Goal: Task Accomplishment & Management: Use online tool/utility

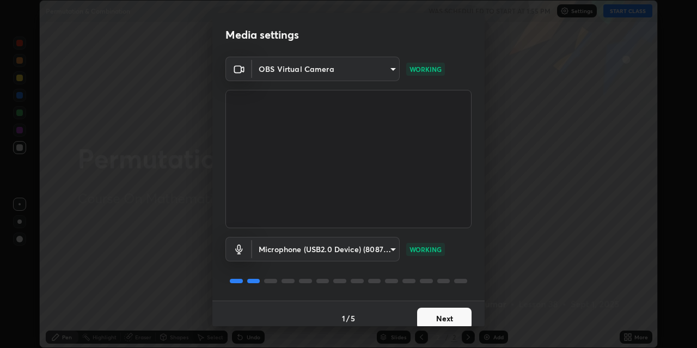
click at [431, 318] on button "Next" at bounding box center [444, 319] width 54 height 22
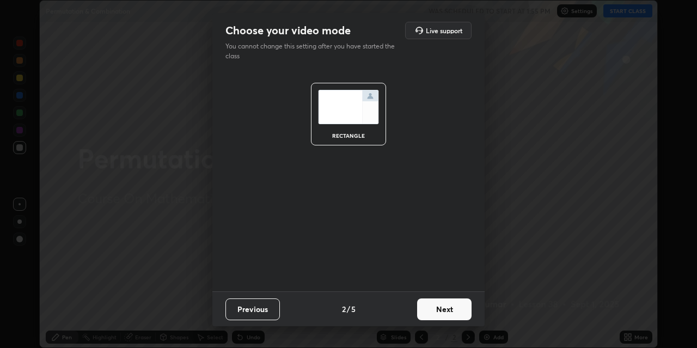
click at [434, 310] on button "Next" at bounding box center [444, 309] width 54 height 22
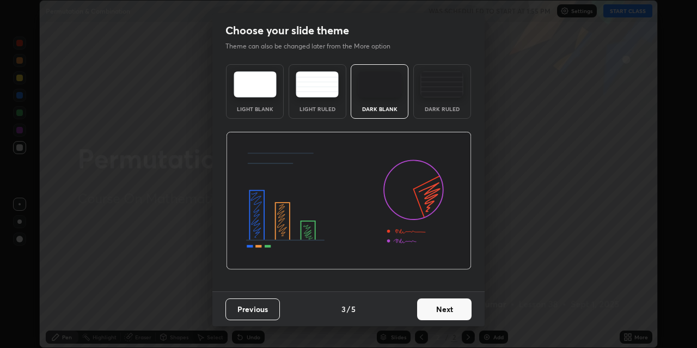
click at [435, 314] on button "Next" at bounding box center [444, 309] width 54 height 22
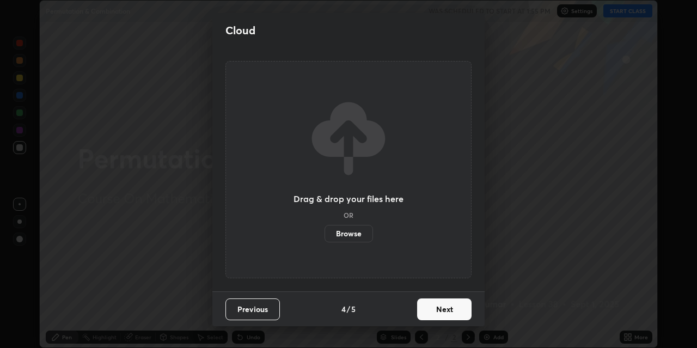
click at [437, 310] on button "Next" at bounding box center [444, 309] width 54 height 22
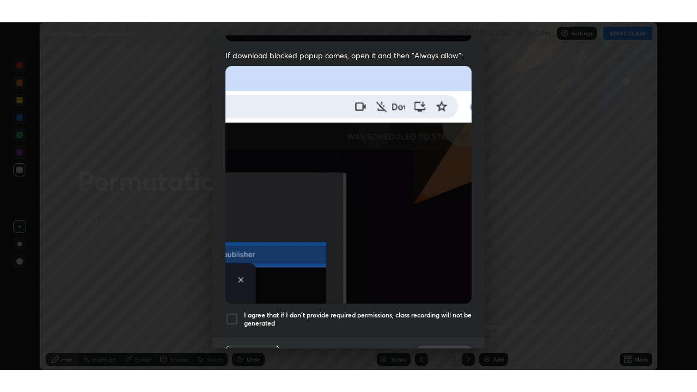
scroll to position [231, 0]
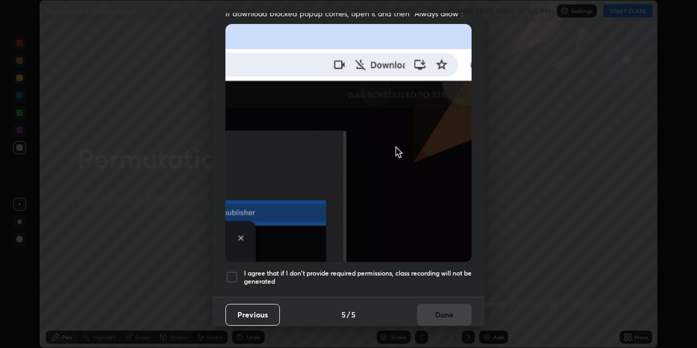
click at [233, 271] on div at bounding box center [231, 277] width 13 height 13
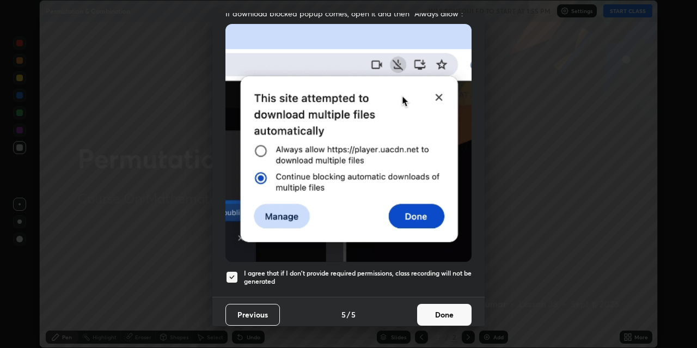
click at [432, 308] on button "Done" at bounding box center [444, 315] width 54 height 22
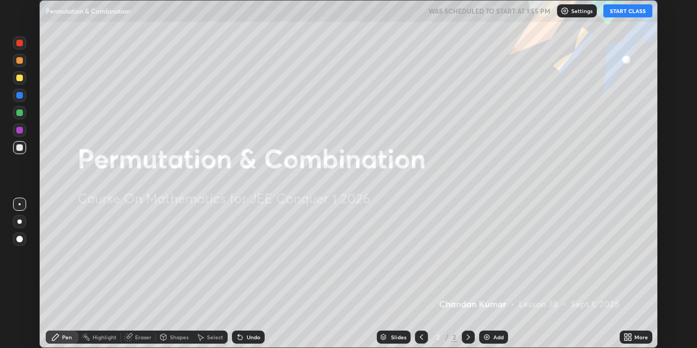
click at [495, 340] on div "Add" at bounding box center [493, 337] width 29 height 13
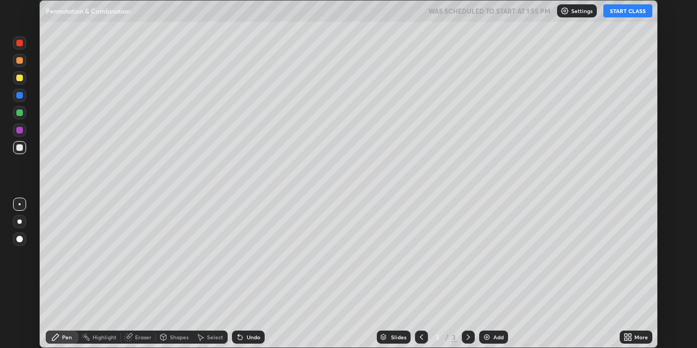
click at [622, 10] on button "START CLASS" at bounding box center [627, 10] width 49 height 13
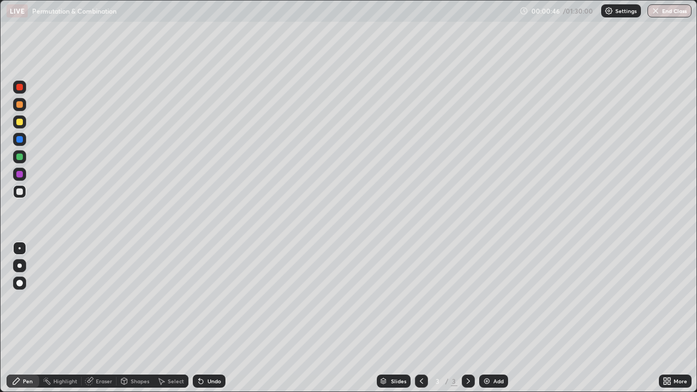
scroll to position [392, 697]
click at [21, 267] on div at bounding box center [19, 266] width 4 height 4
click at [484, 347] on img at bounding box center [487, 381] width 9 height 9
click at [205, 347] on div "Undo" at bounding box center [209, 381] width 33 height 13
click at [489, 347] on img at bounding box center [487, 381] width 9 height 9
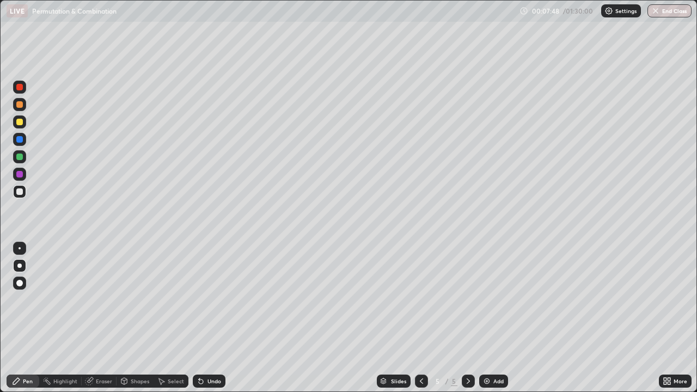
click at [201, 347] on icon at bounding box center [201, 382] width 4 height 4
click at [202, 347] on icon at bounding box center [201, 382] width 4 height 4
click at [102, 347] on div "Eraser" at bounding box center [104, 381] width 16 height 5
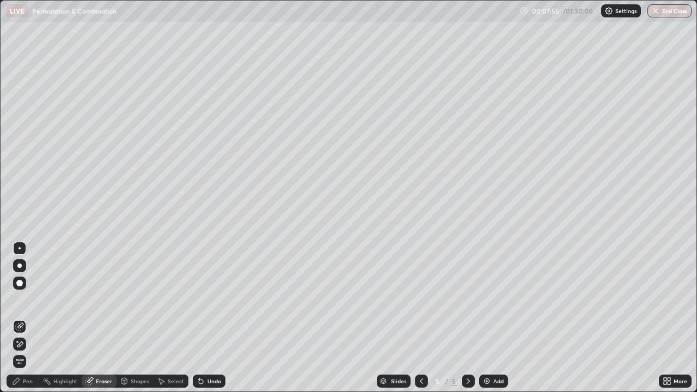
click at [208, 347] on div "Undo" at bounding box center [215, 381] width 14 height 5
click at [20, 347] on icon at bounding box center [16, 381] width 9 height 9
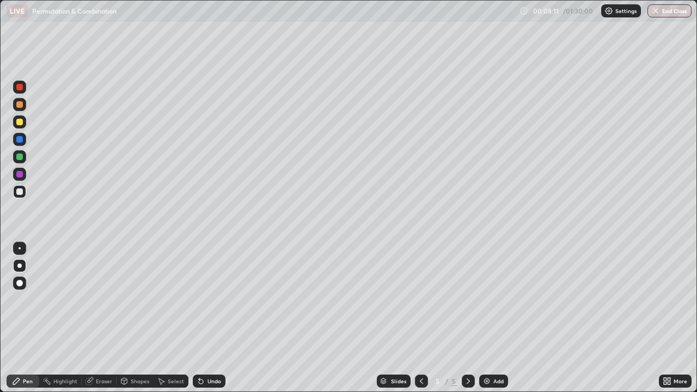
click at [210, 347] on div "Undo" at bounding box center [215, 381] width 14 height 5
click at [209, 347] on div "Undo" at bounding box center [215, 381] width 14 height 5
click at [19, 174] on div at bounding box center [19, 174] width 7 height 7
click at [486, 347] on img at bounding box center [487, 381] width 9 height 9
click at [419, 347] on icon at bounding box center [421, 381] width 9 height 9
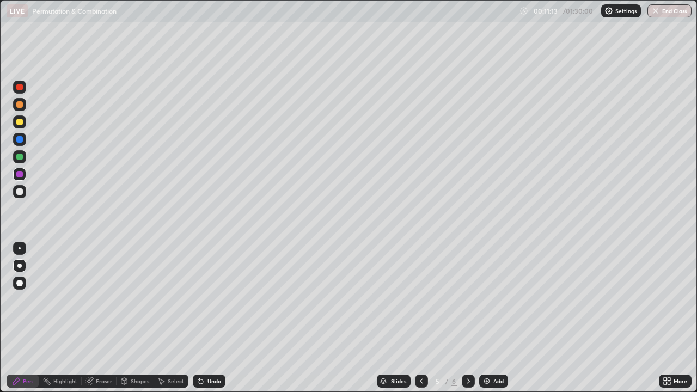
click at [420, 347] on icon at bounding box center [421, 381] width 9 height 9
click at [467, 347] on icon at bounding box center [468, 381] width 9 height 9
click at [20, 193] on div at bounding box center [19, 191] width 7 height 7
click at [100, 347] on div "Eraser" at bounding box center [104, 381] width 16 height 5
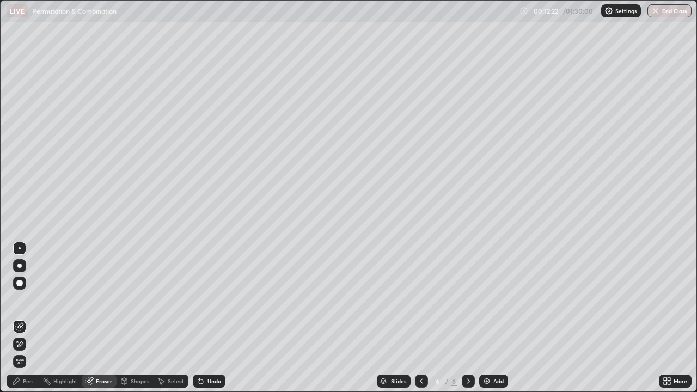
click at [20, 343] on icon at bounding box center [20, 343] width 6 height 5
click at [23, 347] on div "Pen" at bounding box center [23, 381] width 33 height 13
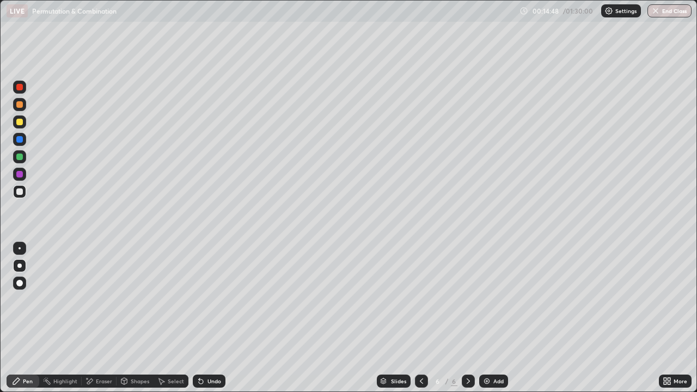
click at [484, 347] on img at bounding box center [487, 381] width 9 height 9
click at [418, 347] on icon at bounding box center [421, 381] width 9 height 9
click at [473, 347] on div at bounding box center [468, 381] width 13 height 13
click at [420, 347] on icon at bounding box center [421, 381] width 9 height 9
click at [468, 347] on icon at bounding box center [468, 381] width 3 height 5
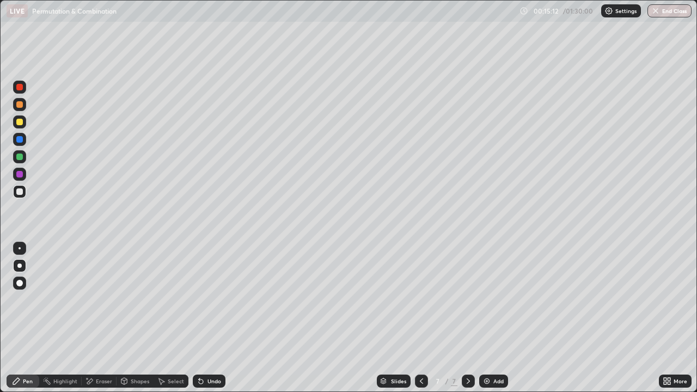
click at [420, 347] on icon at bounding box center [421, 381] width 9 height 9
click at [465, 347] on icon at bounding box center [468, 381] width 9 height 9
click at [210, 347] on div "Undo" at bounding box center [215, 381] width 14 height 5
click at [96, 347] on div "Eraser" at bounding box center [104, 381] width 16 height 5
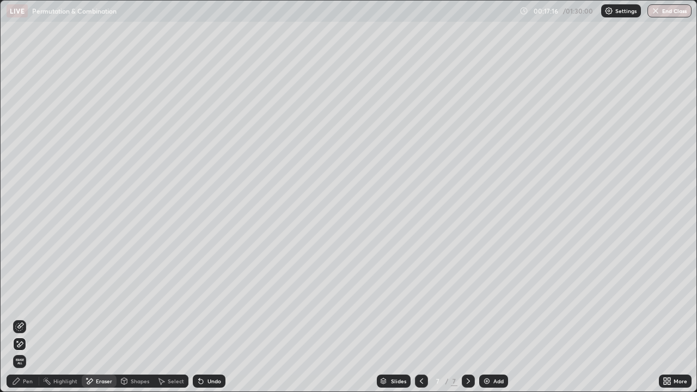
click at [24, 347] on div "Pen" at bounding box center [28, 381] width 10 height 5
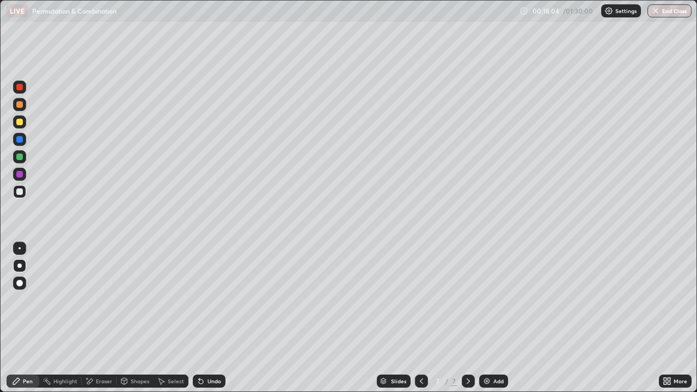
click at [494, 347] on div "Add" at bounding box center [498, 381] width 10 height 5
click at [206, 347] on div "Undo" at bounding box center [209, 381] width 33 height 13
click at [208, 347] on div "Undo" at bounding box center [215, 381] width 14 height 5
click at [211, 347] on div "Undo" at bounding box center [215, 381] width 14 height 5
click at [21, 105] on div at bounding box center [19, 104] width 7 height 7
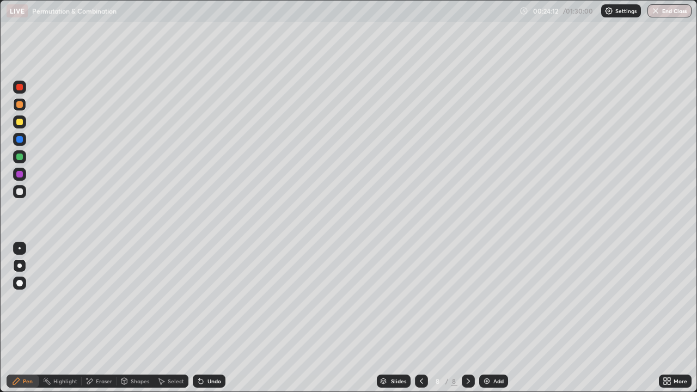
click at [101, 347] on div "Eraser" at bounding box center [104, 381] width 16 height 5
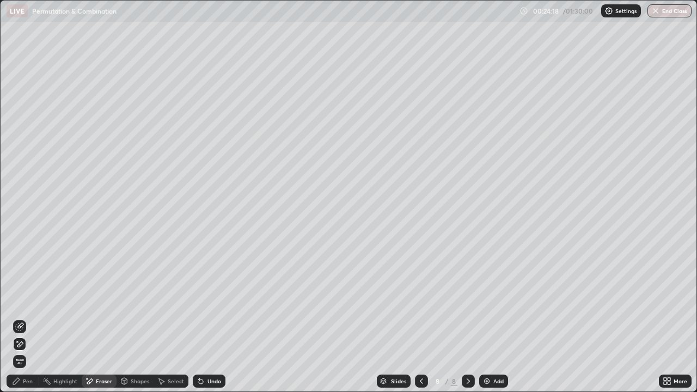
click at [21, 347] on div "Pen" at bounding box center [23, 381] width 33 height 13
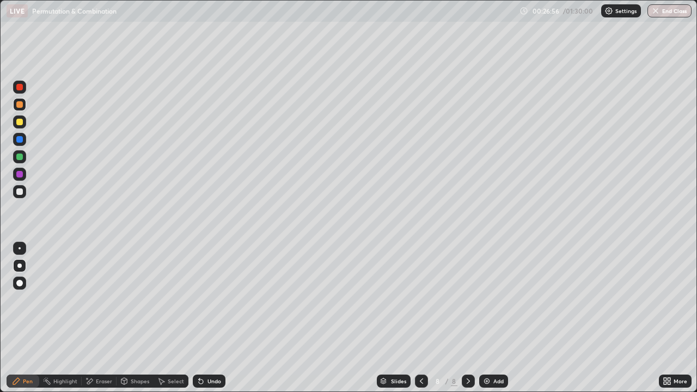
click at [418, 347] on div at bounding box center [421, 381] width 13 height 13
click at [416, 347] on div at bounding box center [421, 381] width 13 height 13
click at [467, 347] on icon at bounding box center [468, 381] width 9 height 9
click at [467, 347] on icon at bounding box center [468, 381] width 3 height 5
click at [467, 347] on icon at bounding box center [468, 381] width 9 height 9
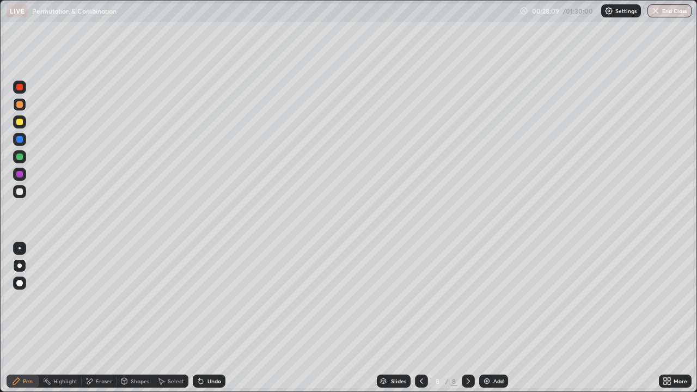
click at [493, 347] on div "Add" at bounding box center [493, 381] width 29 height 13
click at [420, 347] on icon at bounding box center [421, 381] width 9 height 9
click at [467, 347] on icon at bounding box center [468, 381] width 9 height 9
click at [208, 347] on div "Undo" at bounding box center [215, 381] width 14 height 5
click at [209, 347] on div "Undo" at bounding box center [215, 381] width 14 height 5
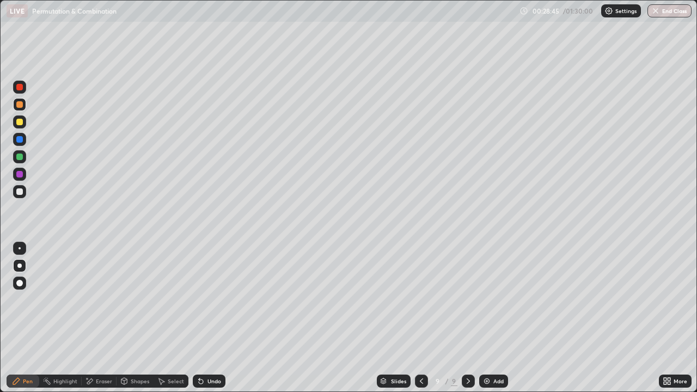
click at [209, 347] on div "Undo" at bounding box center [215, 381] width 14 height 5
click at [420, 347] on icon at bounding box center [421, 381] width 9 height 9
click at [467, 347] on icon at bounding box center [468, 381] width 9 height 9
click at [208, 347] on div "Undo" at bounding box center [215, 381] width 14 height 5
click at [204, 347] on div "Undo" at bounding box center [209, 381] width 33 height 13
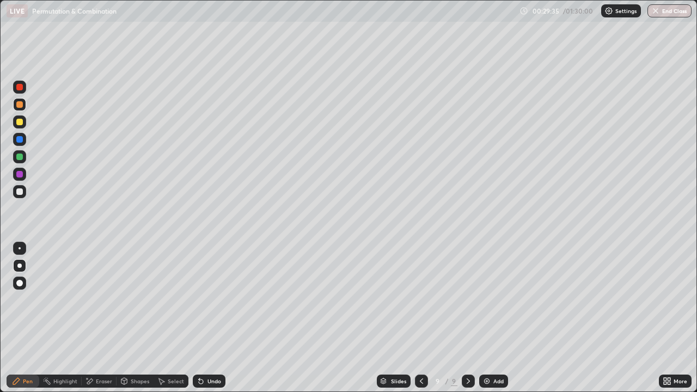
click at [209, 347] on div "Undo" at bounding box center [209, 381] width 33 height 13
click at [205, 347] on div "Undo" at bounding box center [209, 381] width 33 height 13
click at [420, 347] on icon at bounding box center [421, 381] width 9 height 9
click at [419, 347] on icon at bounding box center [421, 381] width 9 height 9
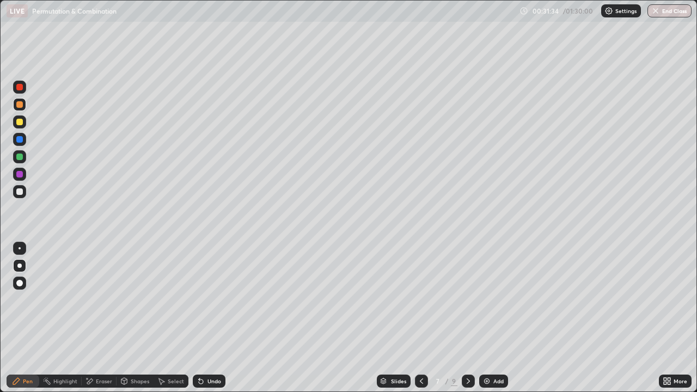
click at [468, 347] on icon at bounding box center [468, 381] width 3 height 5
click at [467, 347] on icon at bounding box center [468, 381] width 9 height 9
click at [485, 347] on img at bounding box center [487, 381] width 9 height 9
click at [420, 347] on icon at bounding box center [421, 381] width 9 height 9
click at [419, 347] on icon at bounding box center [421, 381] width 9 height 9
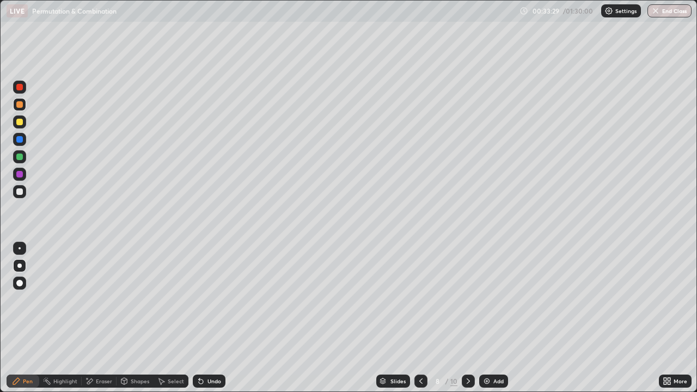
click at [493, 347] on div "Add" at bounding box center [498, 381] width 10 height 5
click at [419, 347] on icon at bounding box center [421, 381] width 9 height 9
click at [467, 347] on icon at bounding box center [468, 381] width 9 height 9
click at [173, 347] on div "Select" at bounding box center [176, 381] width 16 height 5
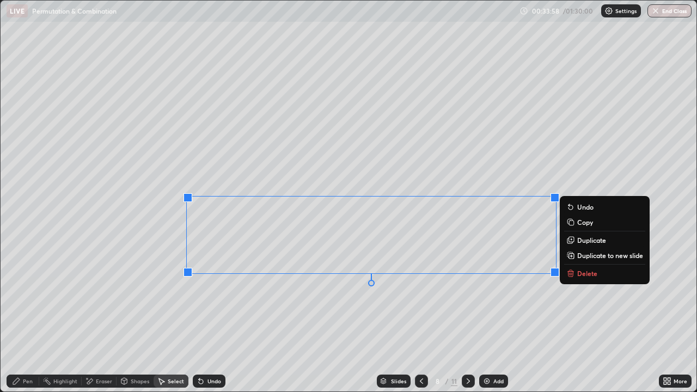
click at [589, 257] on p "Duplicate to new slide" at bounding box center [610, 255] width 66 height 9
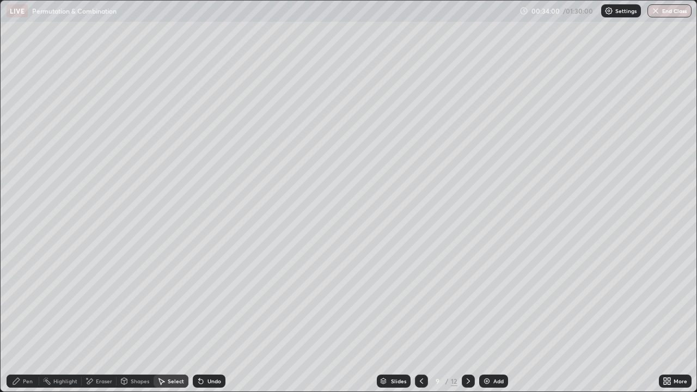
click at [465, 347] on icon at bounding box center [468, 381] width 9 height 9
click at [468, 347] on icon at bounding box center [468, 381] width 3 height 5
click at [419, 347] on icon at bounding box center [421, 381] width 9 height 9
click at [422, 347] on icon at bounding box center [421, 381] width 9 height 9
click at [420, 347] on icon at bounding box center [421, 381] width 9 height 9
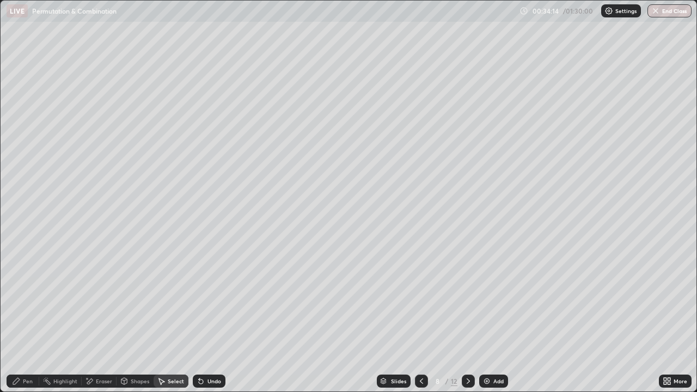
click at [468, 347] on icon at bounding box center [468, 381] width 9 height 9
click at [392, 347] on div "Slides" at bounding box center [398, 381] width 15 height 5
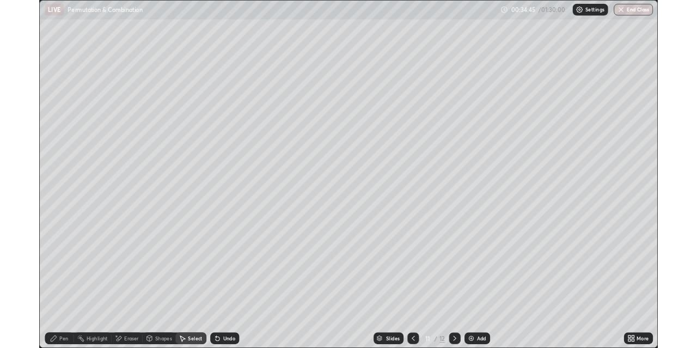
scroll to position [0, 0]
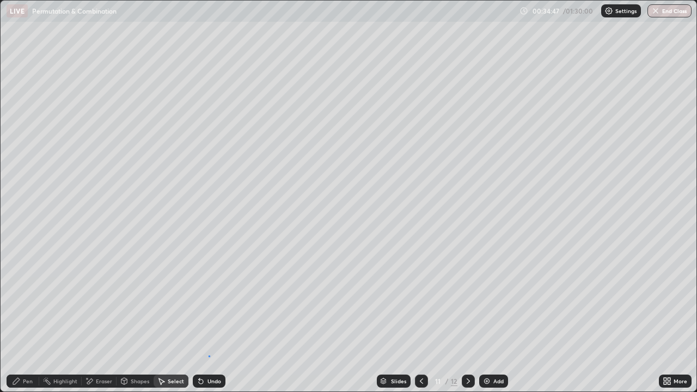
click at [209, 347] on div "0 ° Undo Copy Duplicate Duplicate to new slide Delete" at bounding box center [349, 196] width 696 height 391
click at [420, 347] on icon at bounding box center [421, 381] width 9 height 9
click at [419, 347] on icon at bounding box center [421, 381] width 9 height 9
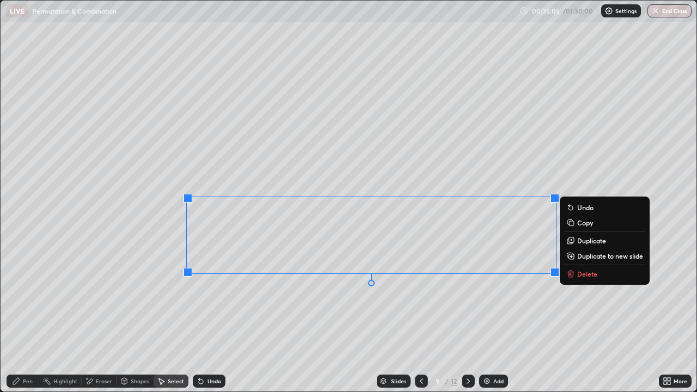
click at [585, 223] on p "Copy" at bounding box center [585, 222] width 16 height 9
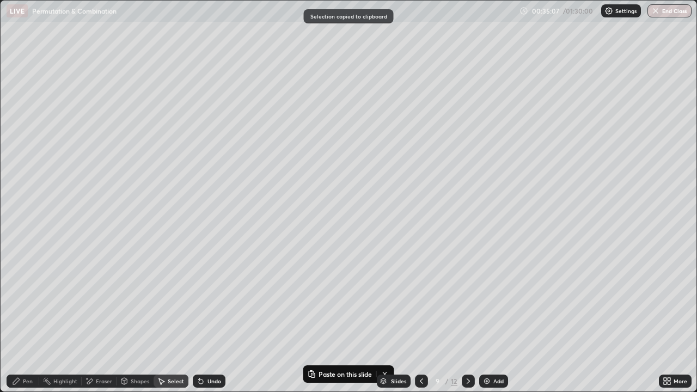
click at [466, 347] on icon at bounding box center [468, 381] width 9 height 9
click at [467, 347] on icon at bounding box center [468, 381] width 9 height 9
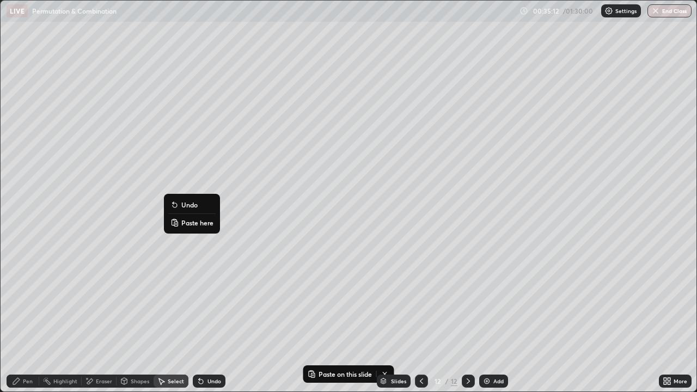
click at [202, 223] on p "Paste here" at bounding box center [197, 222] width 32 height 9
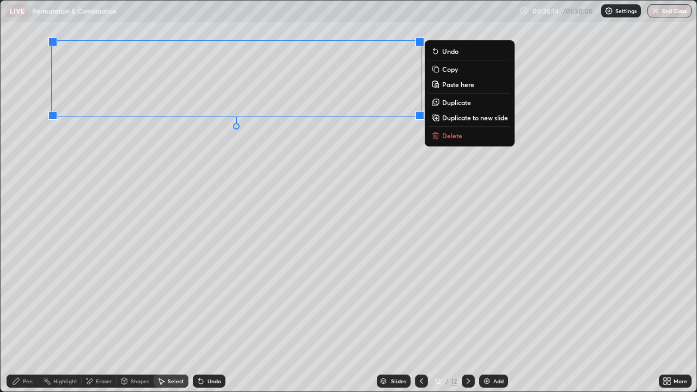
click at [136, 163] on div "0 ° Undo Copy Paste here Duplicate Duplicate to new slide Delete" at bounding box center [349, 196] width 696 height 391
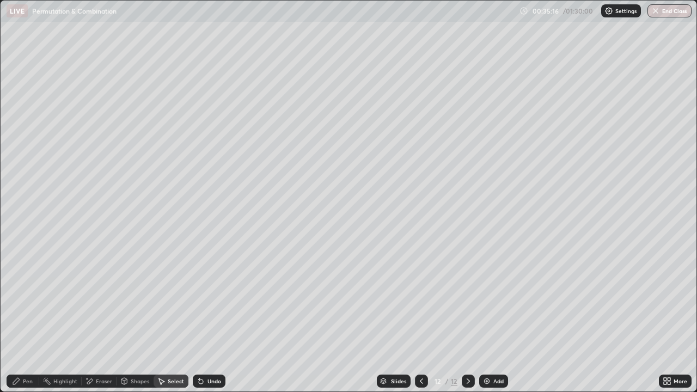
click at [419, 347] on icon at bounding box center [421, 381] width 9 height 9
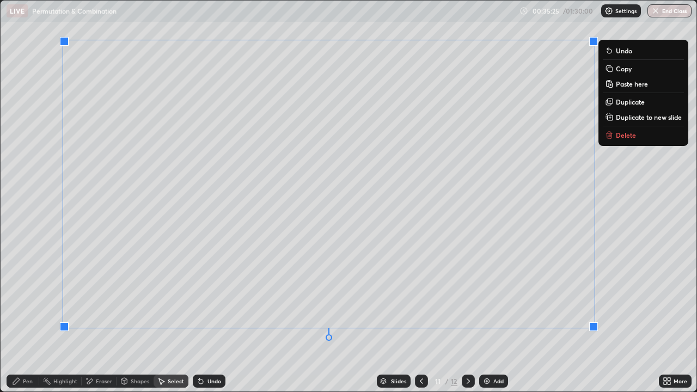
click at [626, 69] on p "Copy" at bounding box center [624, 68] width 16 height 9
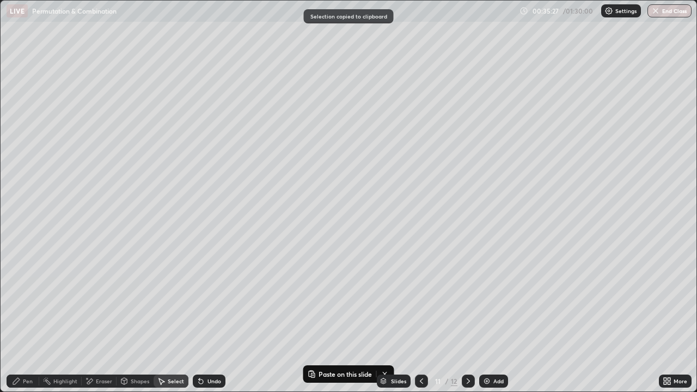
click at [420, 347] on icon at bounding box center [421, 381] width 3 height 5
click at [420, 347] on icon at bounding box center [421, 381] width 9 height 9
click at [467, 347] on icon at bounding box center [468, 381] width 9 height 9
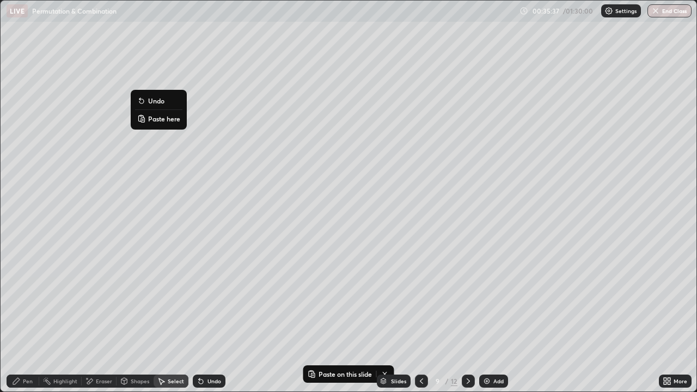
click at [165, 117] on p "Paste here" at bounding box center [164, 118] width 32 height 9
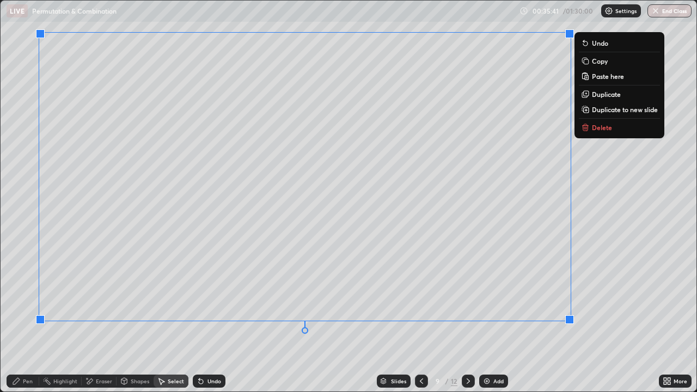
click at [285, 347] on div "0 ° Undo Copy Paste here Duplicate Duplicate to new slide Delete" at bounding box center [349, 196] width 696 height 391
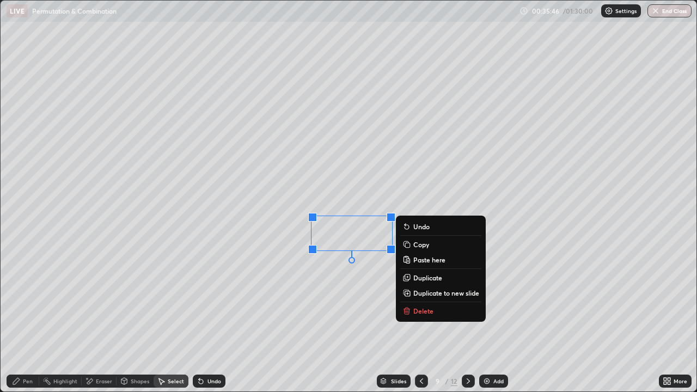
click at [420, 308] on p "Delete" at bounding box center [423, 311] width 20 height 9
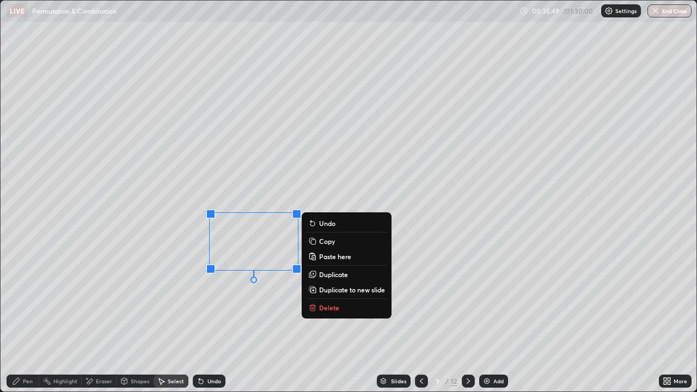
click at [328, 304] on p "Delete" at bounding box center [329, 307] width 20 height 9
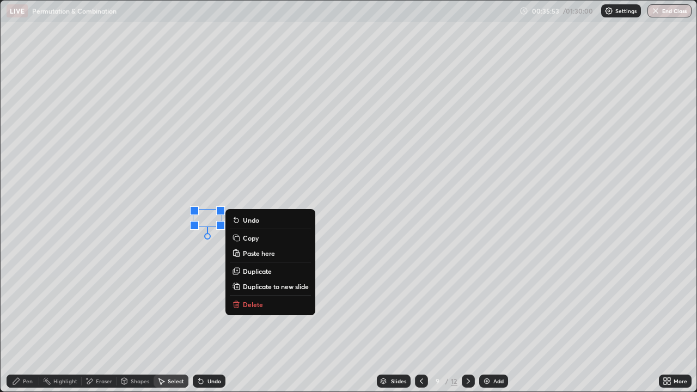
click at [257, 304] on p "Delete" at bounding box center [253, 304] width 20 height 9
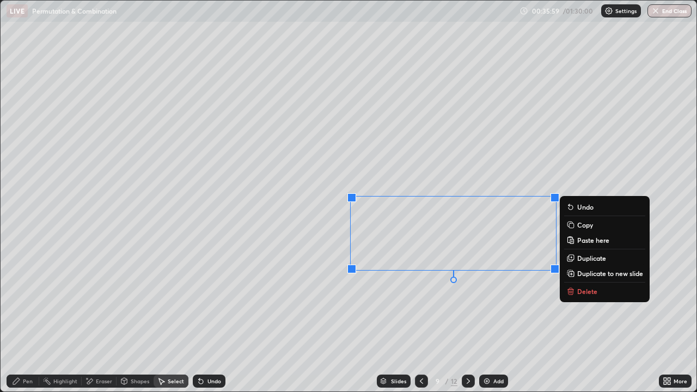
click at [578, 290] on p "Delete" at bounding box center [587, 291] width 20 height 9
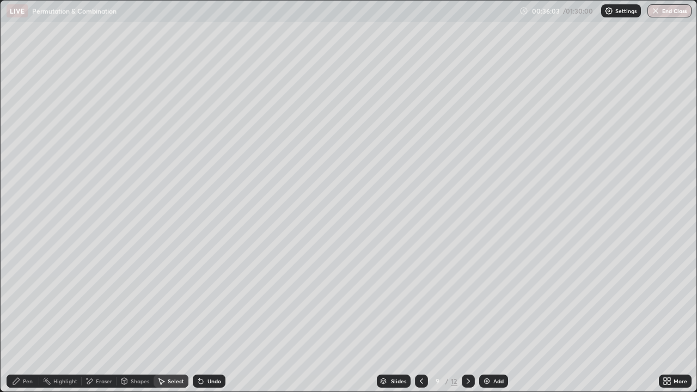
click at [23, 347] on div "Pen" at bounding box center [28, 381] width 10 height 5
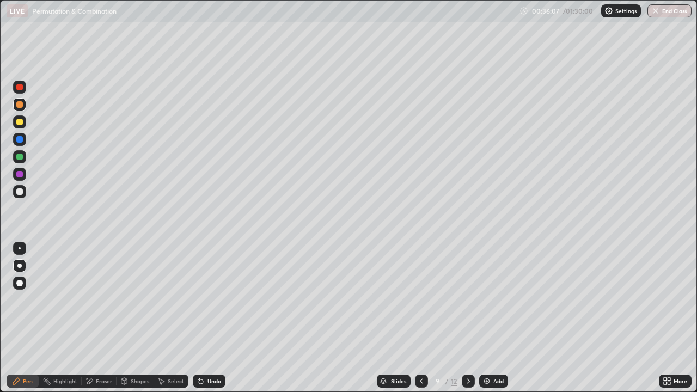
click at [102, 347] on div "Eraser" at bounding box center [104, 381] width 16 height 5
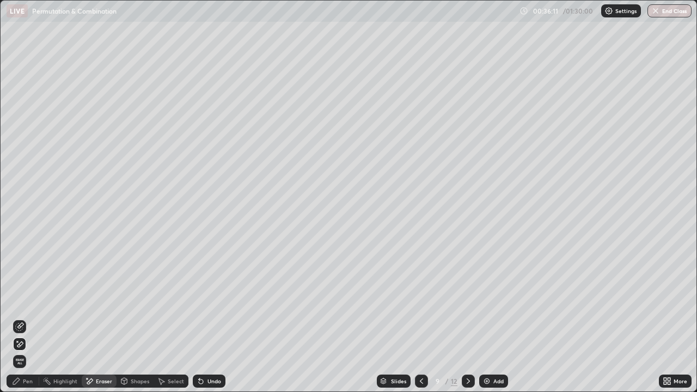
click at [27, 347] on div "Pen" at bounding box center [23, 381] width 33 height 13
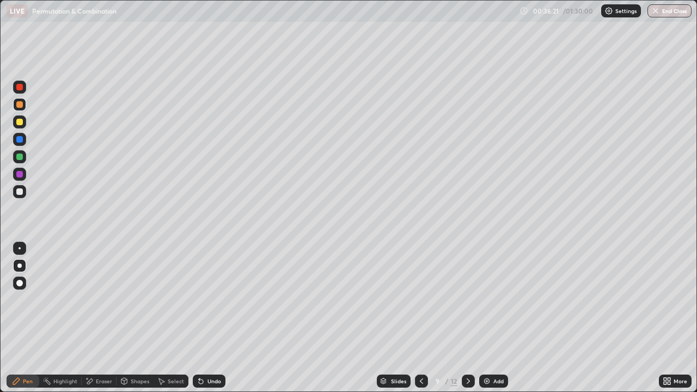
click at [469, 347] on icon at bounding box center [468, 381] width 9 height 9
click at [467, 347] on icon at bounding box center [468, 381] width 9 height 9
click at [172, 347] on div "Select" at bounding box center [176, 381] width 16 height 5
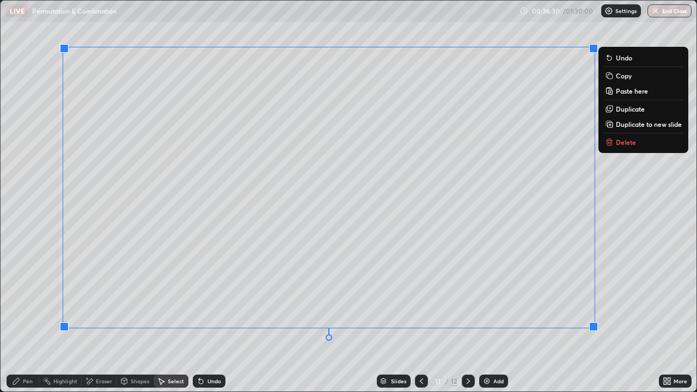
click at [609, 139] on icon at bounding box center [609, 140] width 4 height 2
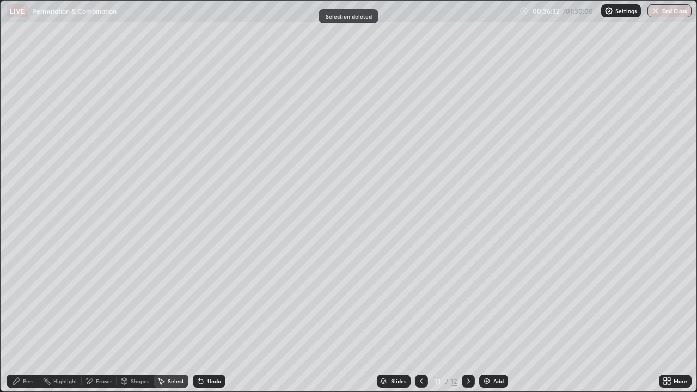
click at [419, 347] on icon at bounding box center [421, 381] width 9 height 9
click at [422, 347] on icon at bounding box center [421, 381] width 9 height 9
click at [467, 347] on icon at bounding box center [468, 381] width 9 height 9
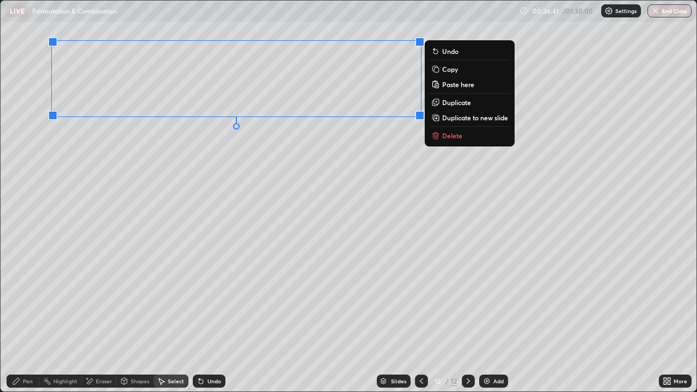
click at [449, 69] on p "Copy" at bounding box center [450, 69] width 16 height 9
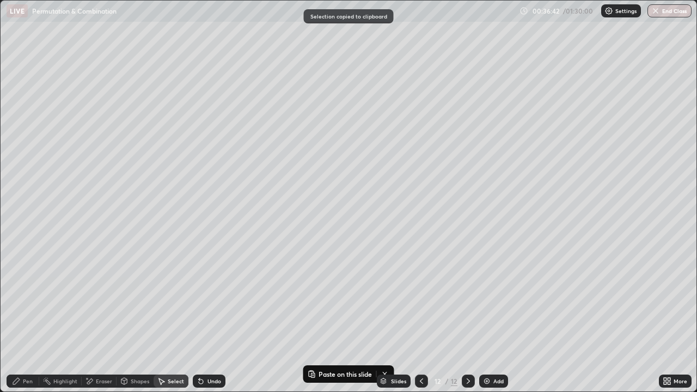
click at [420, 347] on icon at bounding box center [421, 381] width 9 height 9
click at [422, 347] on icon at bounding box center [421, 381] width 9 height 9
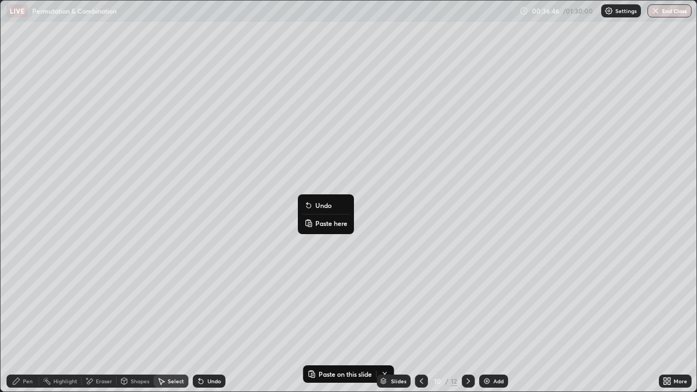
click at [331, 221] on p "Paste here" at bounding box center [331, 223] width 32 height 9
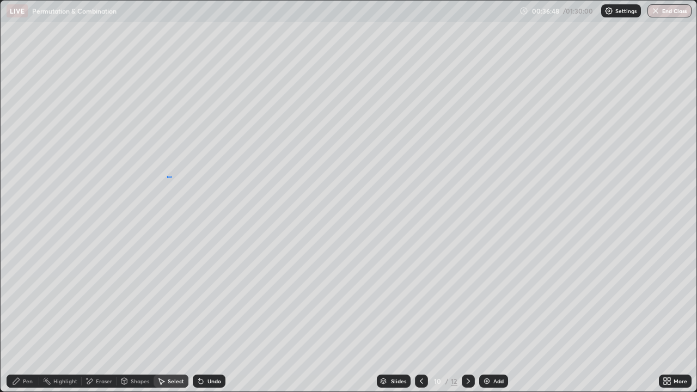
click at [168, 176] on div "0 ° Undo Copy Paste here Duplicate Duplicate to new slide Delete" at bounding box center [349, 196] width 696 height 391
click at [467, 347] on icon at bounding box center [468, 381] width 9 height 9
click at [96, 347] on div "Eraser" at bounding box center [104, 381] width 16 height 5
click at [467, 347] on icon at bounding box center [468, 381] width 9 height 9
click at [421, 347] on icon at bounding box center [421, 381] width 3 height 5
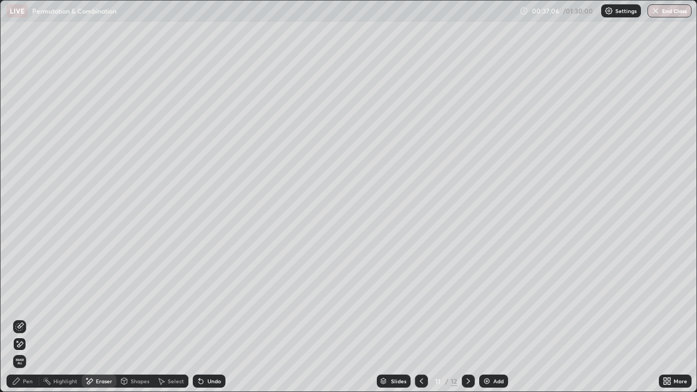
click at [420, 347] on icon at bounding box center [421, 381] width 3 height 5
click at [23, 347] on div "Pen" at bounding box center [28, 381] width 10 height 5
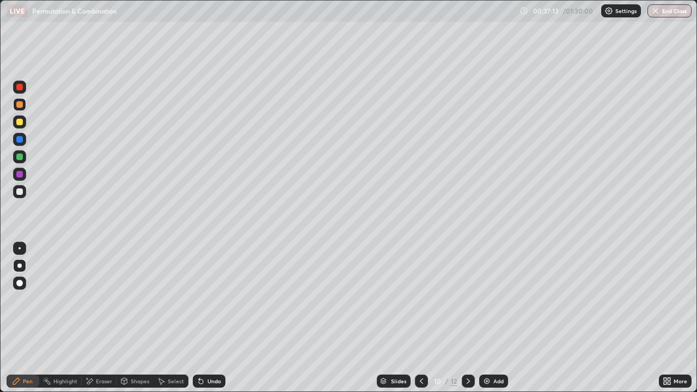
click at [100, 347] on div "Eraser" at bounding box center [104, 381] width 16 height 5
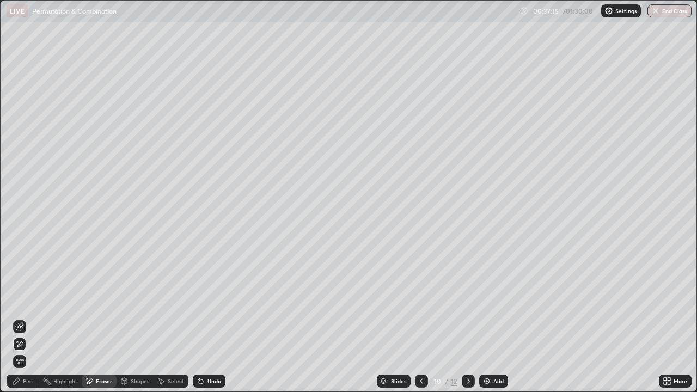
click at [22, 347] on div "Pen" at bounding box center [23, 381] width 33 height 13
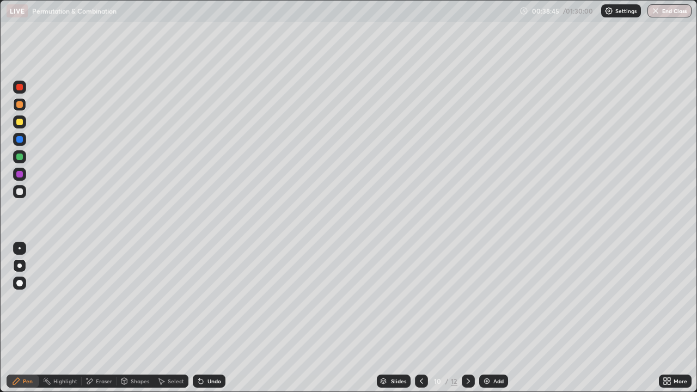
click at [209, 347] on div "Undo" at bounding box center [209, 381] width 33 height 13
click at [209, 347] on div "Undo" at bounding box center [215, 381] width 14 height 5
click at [210, 347] on div "Undo" at bounding box center [215, 381] width 14 height 5
click at [212, 347] on div "Undo" at bounding box center [215, 381] width 14 height 5
click at [211, 347] on div "Undo" at bounding box center [215, 381] width 14 height 5
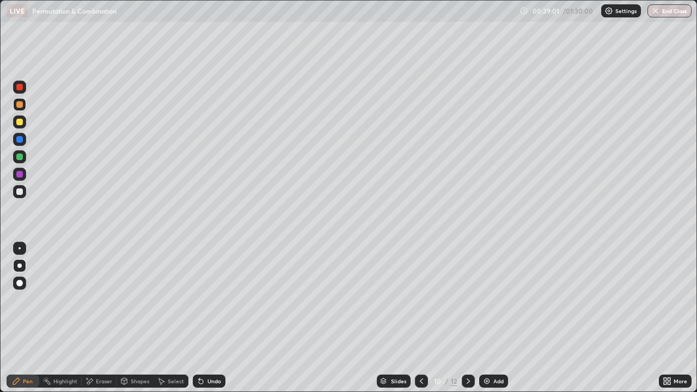
click at [213, 347] on div "Undo" at bounding box center [215, 381] width 14 height 5
click at [210, 347] on div "Undo" at bounding box center [209, 381] width 33 height 13
click at [102, 347] on div "Eraser" at bounding box center [104, 381] width 16 height 5
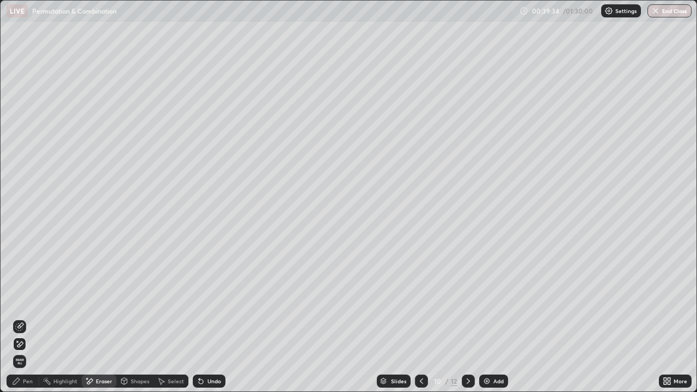
click at [27, 347] on div "Pen" at bounding box center [28, 381] width 10 height 5
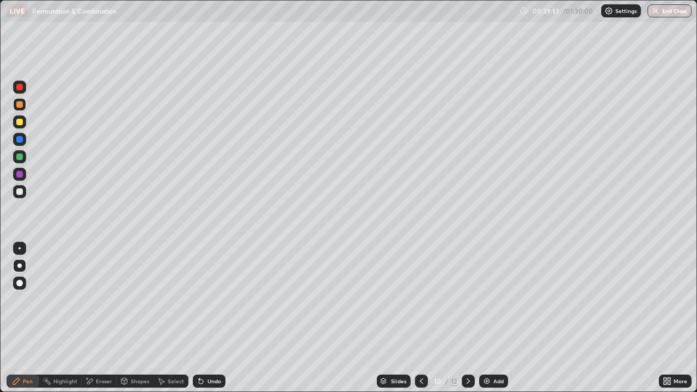
click at [467, 347] on icon at bounding box center [468, 381] width 9 height 9
click at [96, 347] on div "Eraser" at bounding box center [104, 381] width 16 height 5
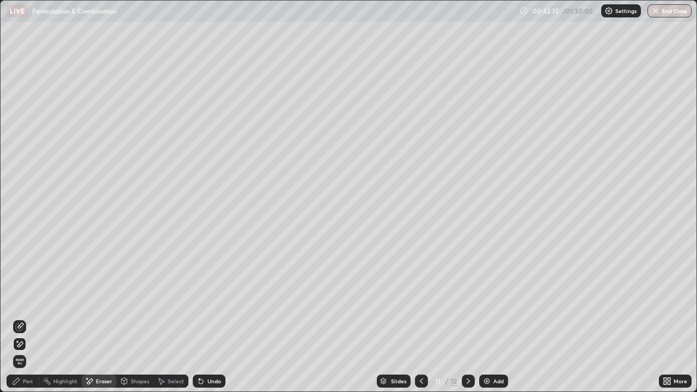
click at [25, 347] on div "Pen" at bounding box center [28, 381] width 10 height 5
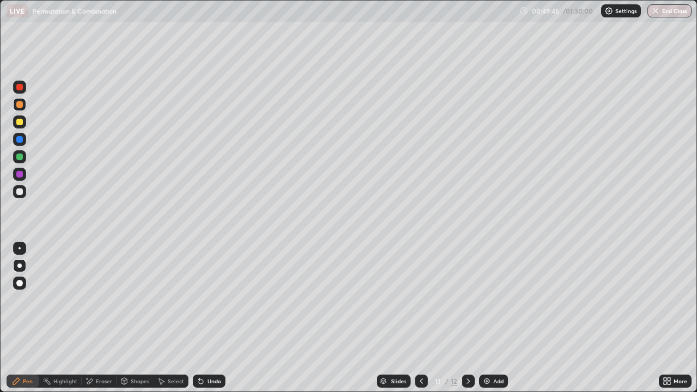
click at [417, 347] on icon at bounding box center [421, 381] width 9 height 9
click at [419, 347] on icon at bounding box center [421, 381] width 9 height 9
click at [420, 347] on icon at bounding box center [421, 381] width 9 height 9
click at [468, 347] on icon at bounding box center [468, 381] width 3 height 5
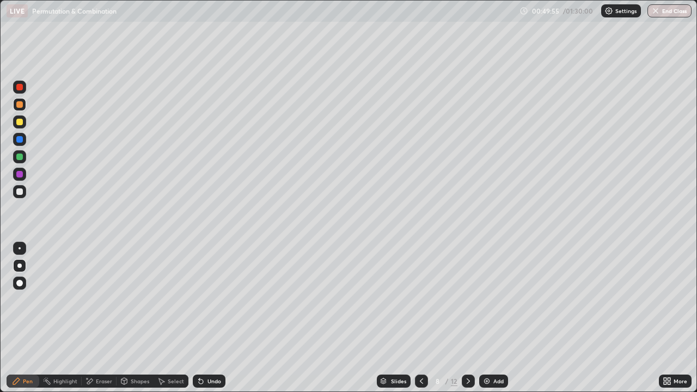
click at [468, 347] on icon at bounding box center [468, 381] width 9 height 9
click at [467, 347] on icon at bounding box center [468, 381] width 9 height 9
click at [490, 347] on div "Add" at bounding box center [493, 381] width 29 height 13
click at [101, 347] on div "Eraser" at bounding box center [104, 381] width 16 height 5
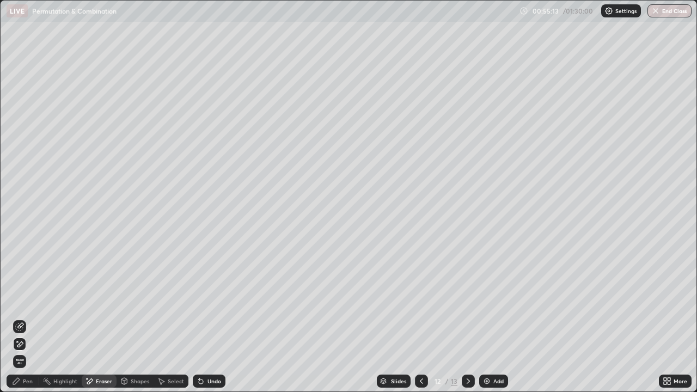
click at [26, 347] on div "Pen" at bounding box center [23, 381] width 33 height 13
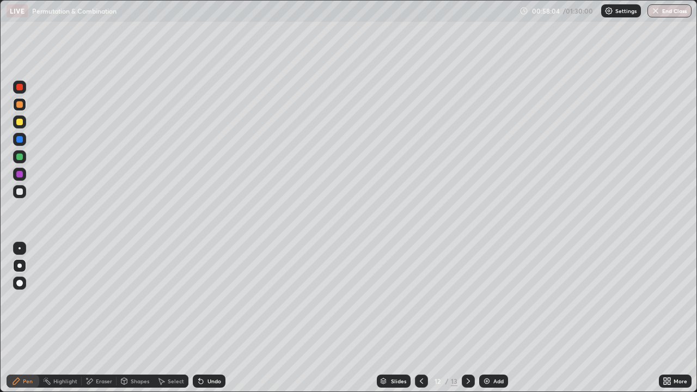
click at [493, 347] on div "Add" at bounding box center [498, 381] width 10 height 5
click at [205, 347] on div "Undo" at bounding box center [209, 381] width 33 height 13
click at [208, 347] on div "Undo" at bounding box center [215, 381] width 14 height 5
click at [494, 347] on div "Add" at bounding box center [498, 381] width 10 height 5
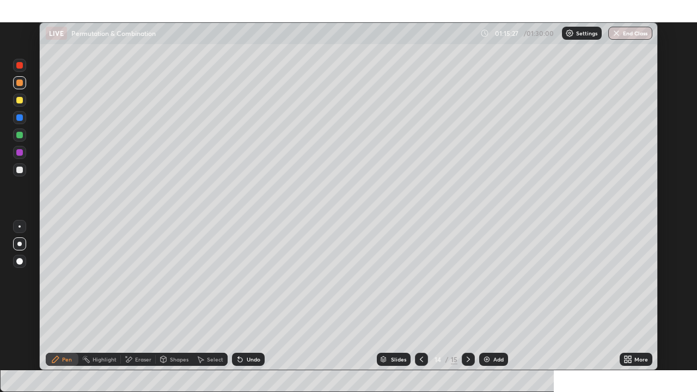
scroll to position [54114, 53765]
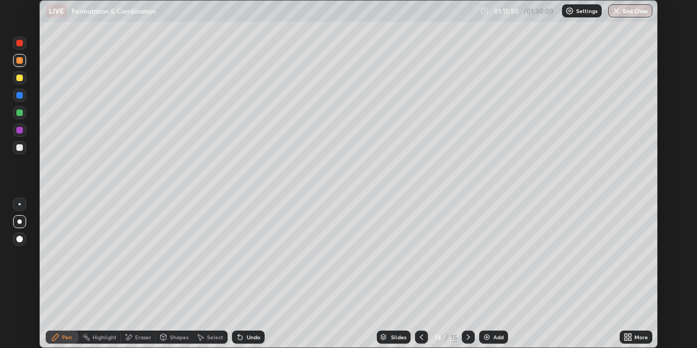
click at [581, 13] on p "Settings" at bounding box center [586, 10] width 21 height 5
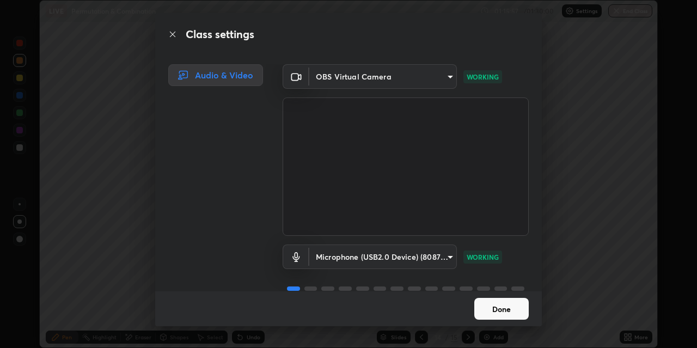
click at [490, 308] on button "Done" at bounding box center [501, 309] width 54 height 22
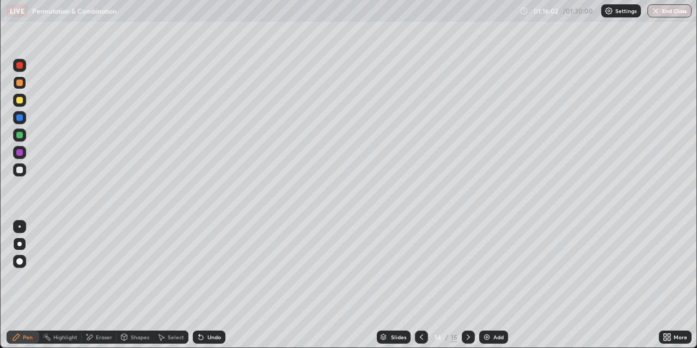
scroll to position [392, 697]
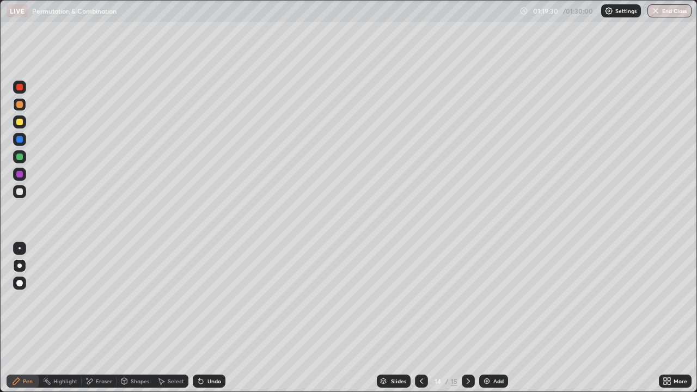
click at [131, 347] on div "Shapes" at bounding box center [140, 381] width 19 height 5
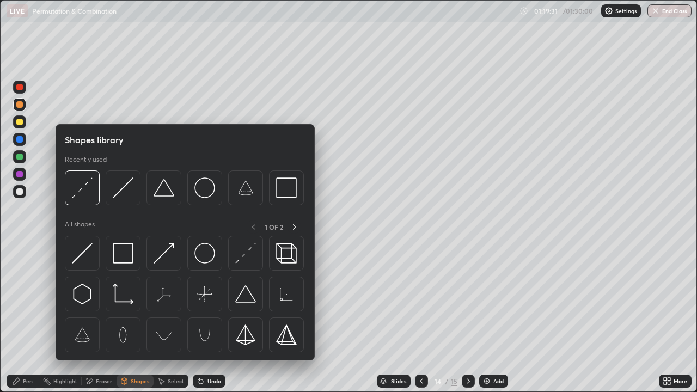
click at [102, 347] on div "Eraser" at bounding box center [104, 381] width 16 height 5
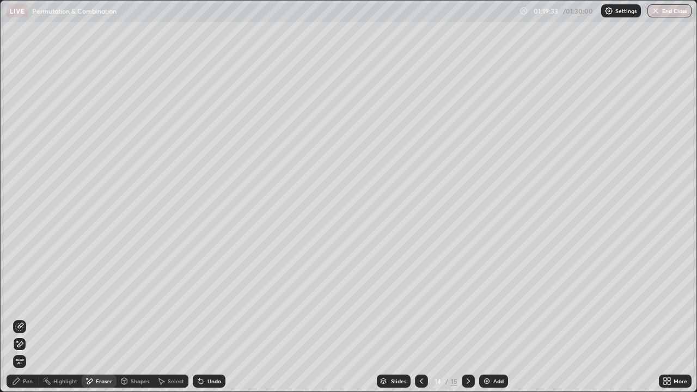
click at [22, 347] on div "Pen" at bounding box center [23, 381] width 33 height 13
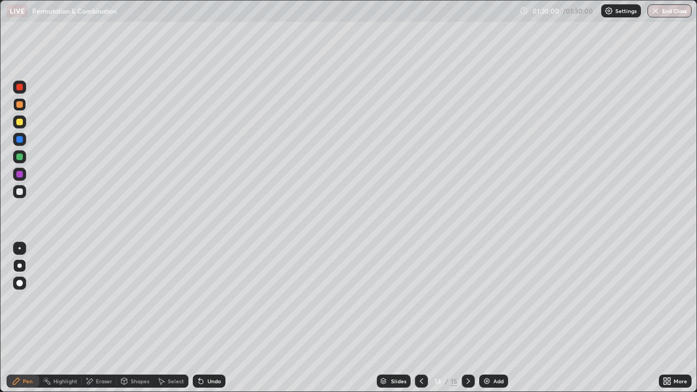
click at [103, 347] on div "Eraser" at bounding box center [104, 381] width 16 height 5
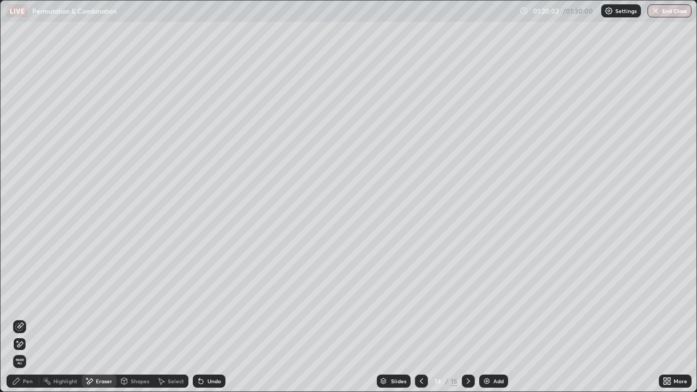
click at [22, 347] on div "Pen" at bounding box center [23, 381] width 33 height 13
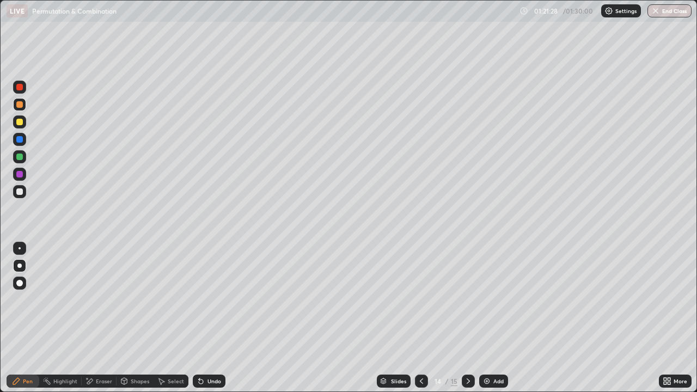
click at [490, 347] on img at bounding box center [487, 381] width 9 height 9
click at [96, 347] on div "Eraser" at bounding box center [104, 381] width 16 height 5
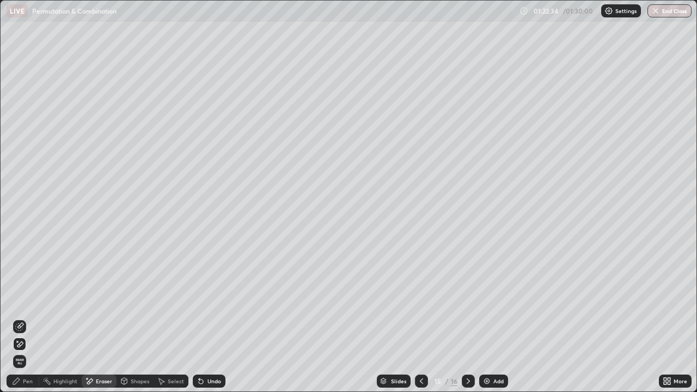
click at [21, 325] on icon at bounding box center [19, 326] width 9 height 9
click at [23, 347] on div "Pen" at bounding box center [28, 381] width 10 height 5
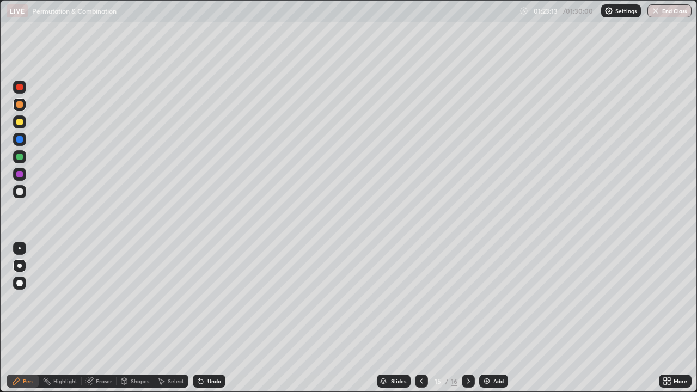
click at [22, 121] on div at bounding box center [19, 122] width 7 height 7
click at [466, 347] on icon at bounding box center [468, 381] width 9 height 9
click at [212, 347] on div "Undo" at bounding box center [215, 381] width 14 height 5
click at [137, 347] on div "Shapes" at bounding box center [140, 381] width 19 height 5
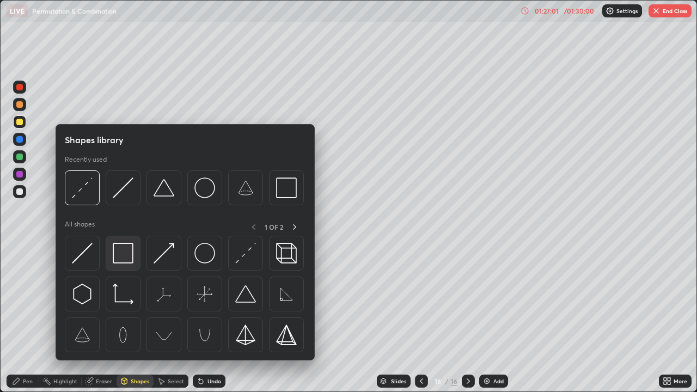
click at [123, 254] on img at bounding box center [123, 253] width 21 height 21
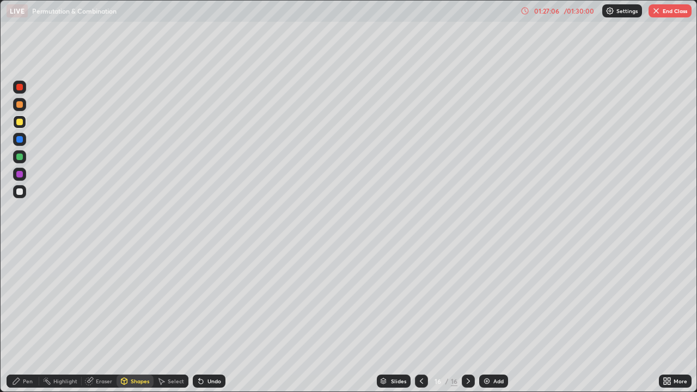
click at [101, 347] on div "Eraser" at bounding box center [104, 381] width 16 height 5
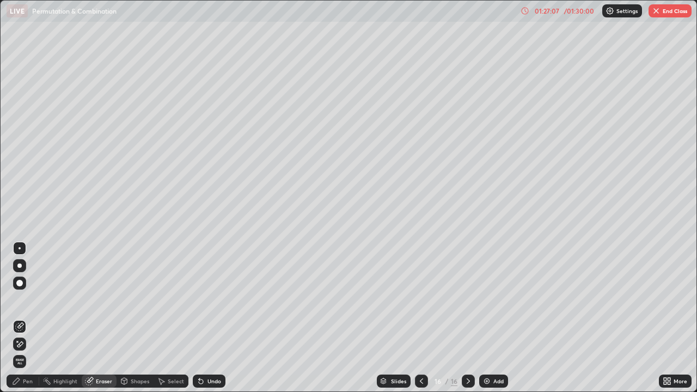
click at [135, 347] on div "Shapes" at bounding box center [140, 381] width 19 height 5
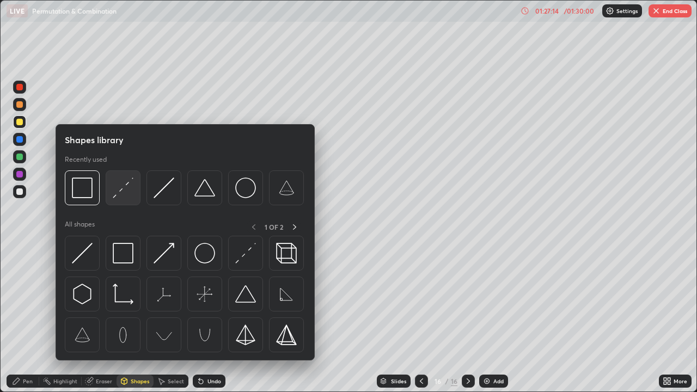
click at [120, 193] on img at bounding box center [123, 188] width 21 height 21
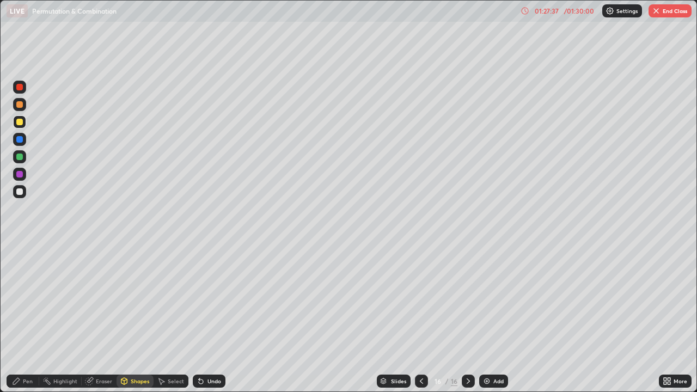
click at [21, 190] on div at bounding box center [19, 191] width 7 height 7
click at [23, 347] on div "Pen" at bounding box center [28, 381] width 10 height 5
click at [20, 174] on div at bounding box center [19, 174] width 7 height 7
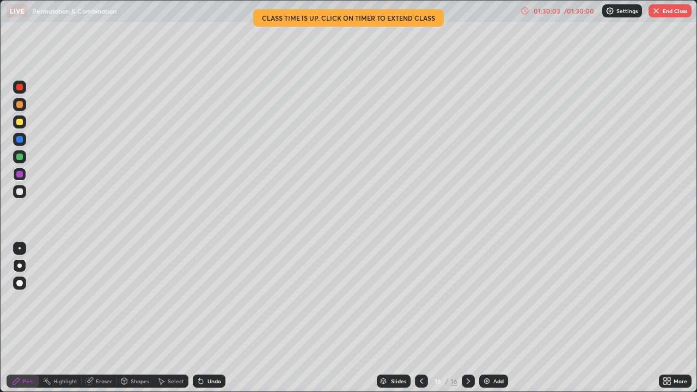
click at [548, 10] on div "01:30:03" at bounding box center [547, 11] width 30 height 7
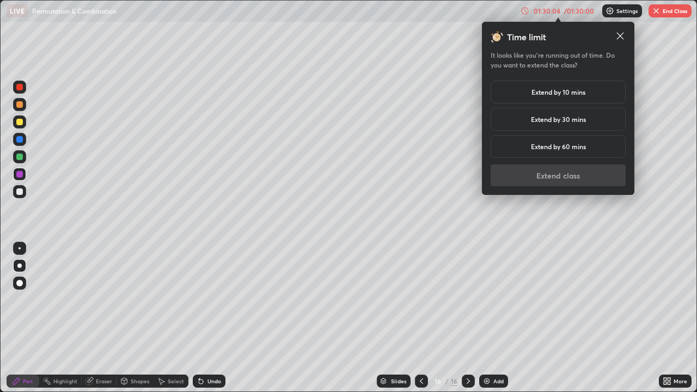
click at [541, 91] on h5 "Extend by 10 mins" at bounding box center [559, 92] width 54 height 10
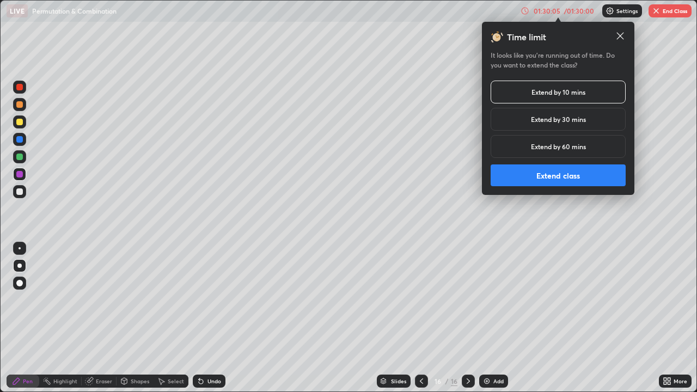
click at [566, 178] on button "Extend class" at bounding box center [558, 175] width 135 height 22
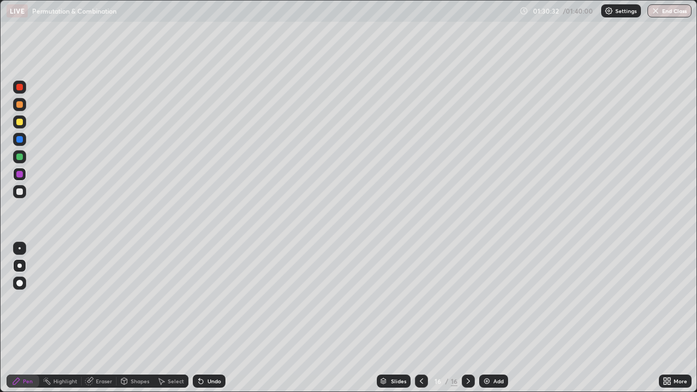
click at [210, 347] on div "Undo" at bounding box center [215, 381] width 14 height 5
click at [100, 347] on div "Eraser" at bounding box center [104, 381] width 16 height 5
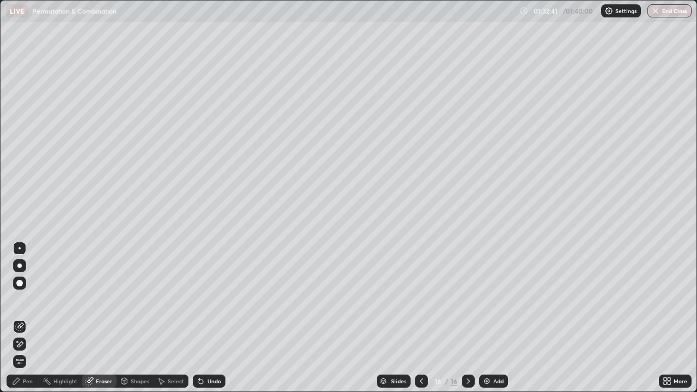
click at [211, 347] on div "Undo" at bounding box center [215, 381] width 14 height 5
click at [25, 347] on div "Pen" at bounding box center [28, 381] width 10 height 5
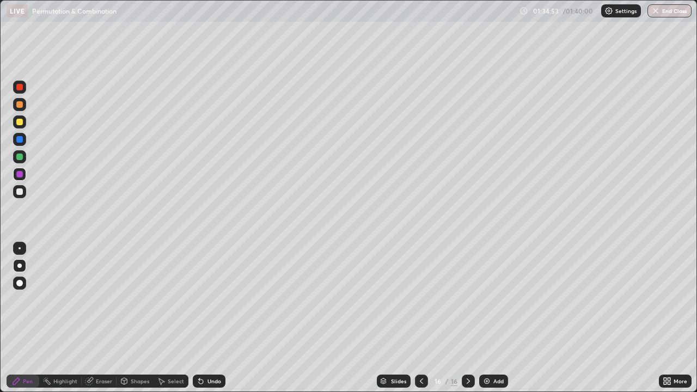
click at [666, 14] on button "End Class" at bounding box center [670, 10] width 44 height 13
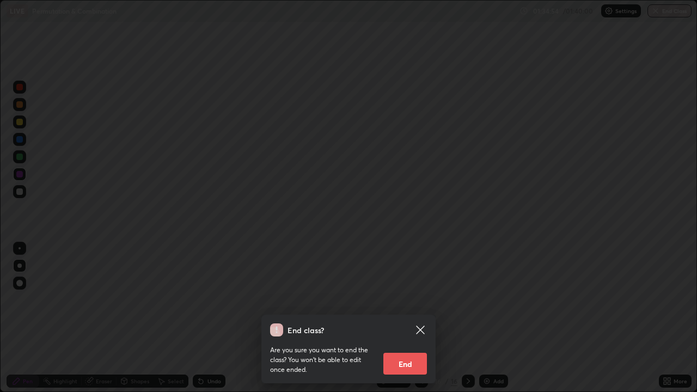
click at [412, 347] on button "End" at bounding box center [405, 364] width 44 height 22
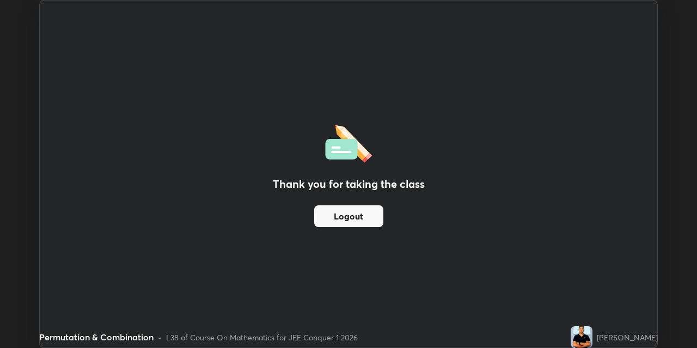
scroll to position [54114, 53765]
